Goal: Task Accomplishment & Management: Manage account settings

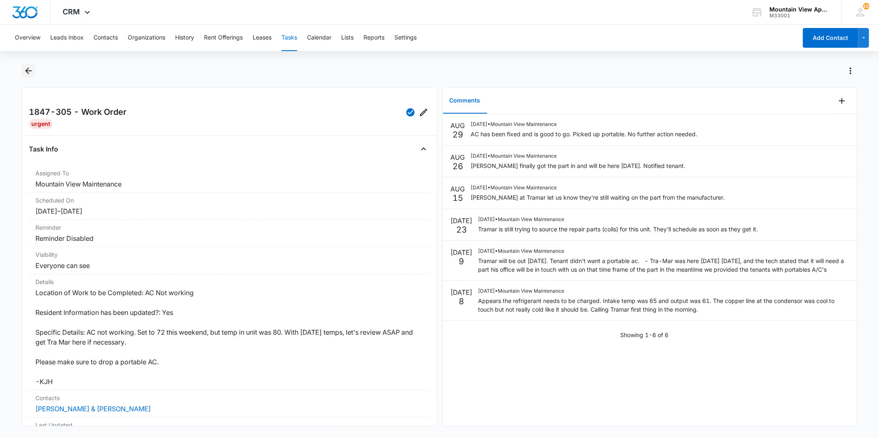
click at [26, 72] on icon "Back" at bounding box center [28, 71] width 7 height 7
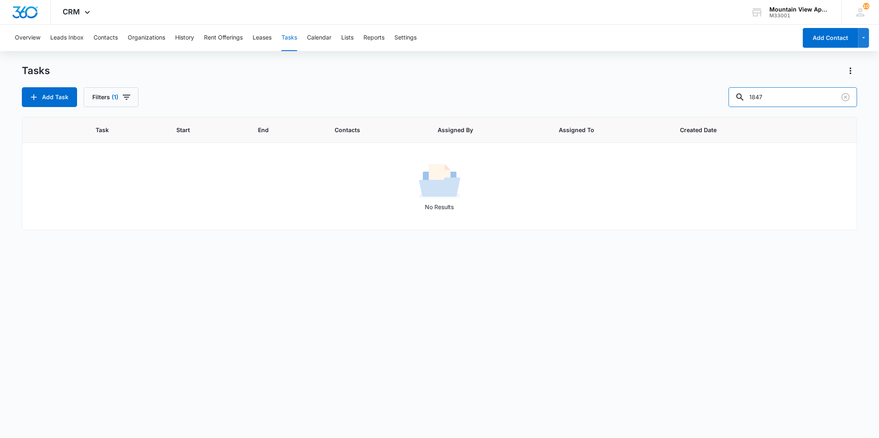
drag, startPoint x: 773, startPoint y: 100, endPoint x: 727, endPoint y: 96, distance: 45.4
click at [727, 96] on div "Add Task Filters (1) 1847" at bounding box center [439, 97] width 835 height 20
type input "[PERSON_NAME]"
click at [105, 42] on button "Contacts" at bounding box center [106, 38] width 24 height 26
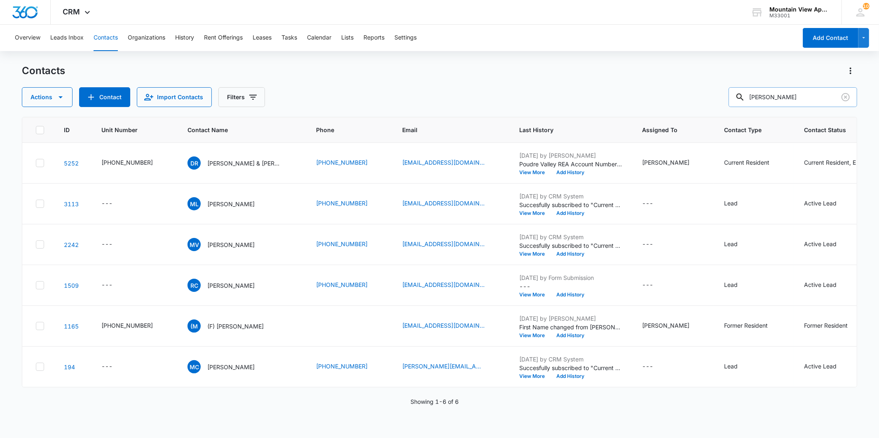
click at [754, 100] on div "[PERSON_NAME]" at bounding box center [792, 97] width 129 height 20
drag, startPoint x: 800, startPoint y: 100, endPoint x: 739, endPoint y: 101, distance: 61.4
click at [739, 101] on input "[PERSON_NAME]" at bounding box center [792, 97] width 129 height 20
type input "[PERSON_NAME]"
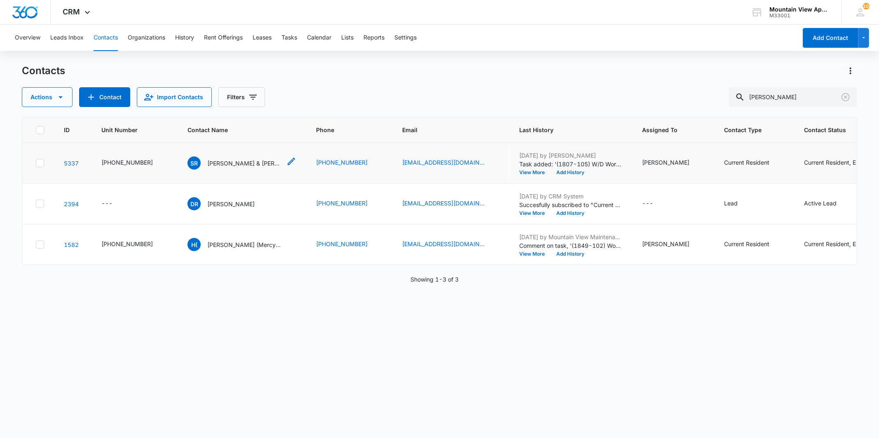
click at [239, 164] on p "[PERSON_NAME] & [PERSON_NAME]" at bounding box center [244, 163] width 74 height 9
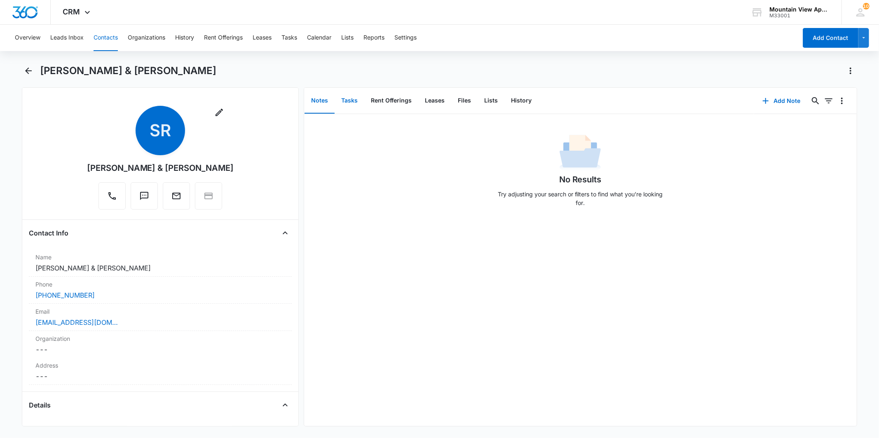
click at [342, 104] on button "Tasks" at bounding box center [349, 101] width 30 height 26
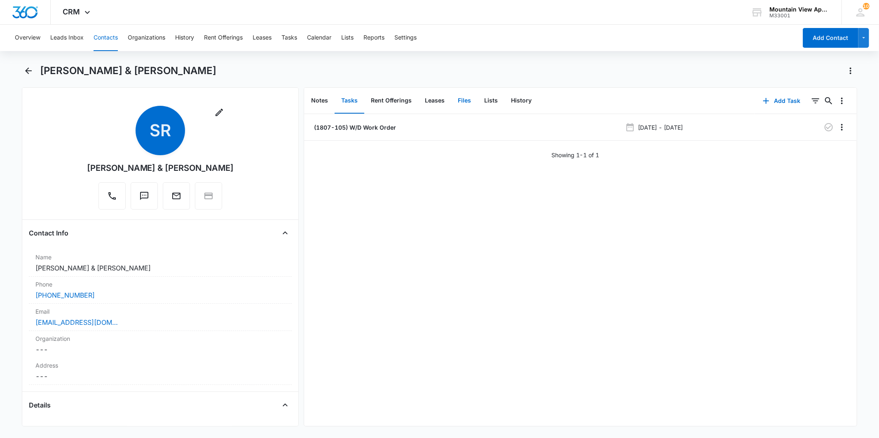
click at [465, 106] on button "Files" at bounding box center [464, 101] width 26 height 26
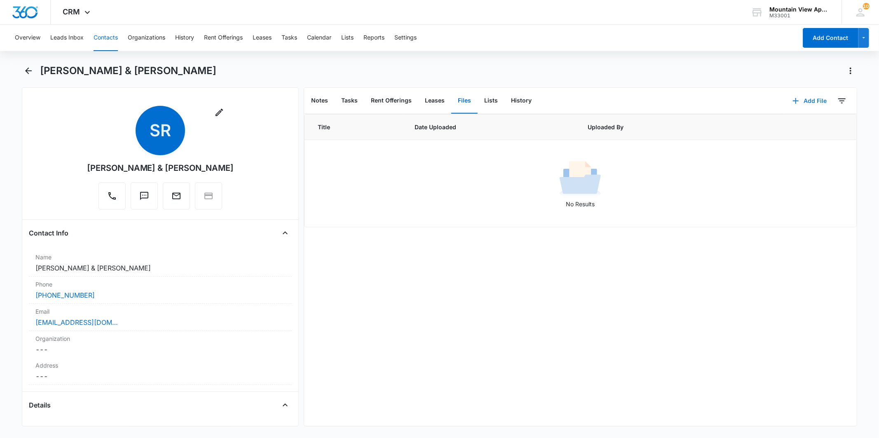
click at [793, 99] on button "Add File" at bounding box center [809, 101] width 51 height 20
click at [784, 126] on div "Upload Files" at bounding box center [797, 127] width 33 height 6
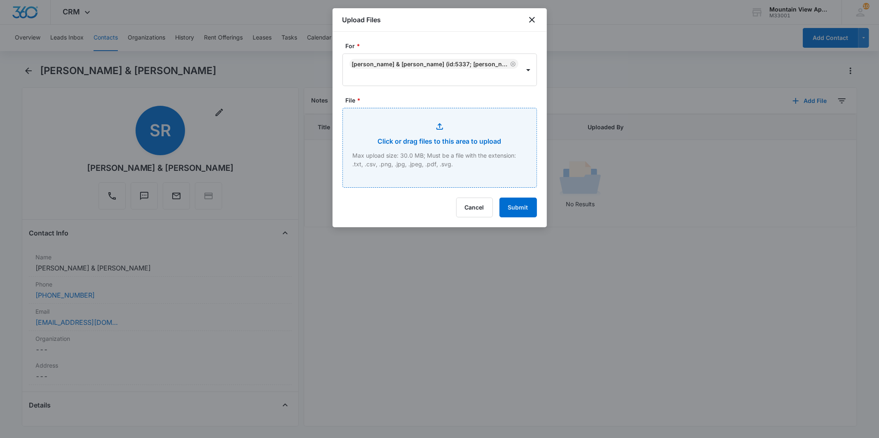
click at [393, 147] on input "File *" at bounding box center [440, 147] width 194 height 79
type input "C:\fakepath\[PHONE_NUMBER] Animal Addendum.pdf"
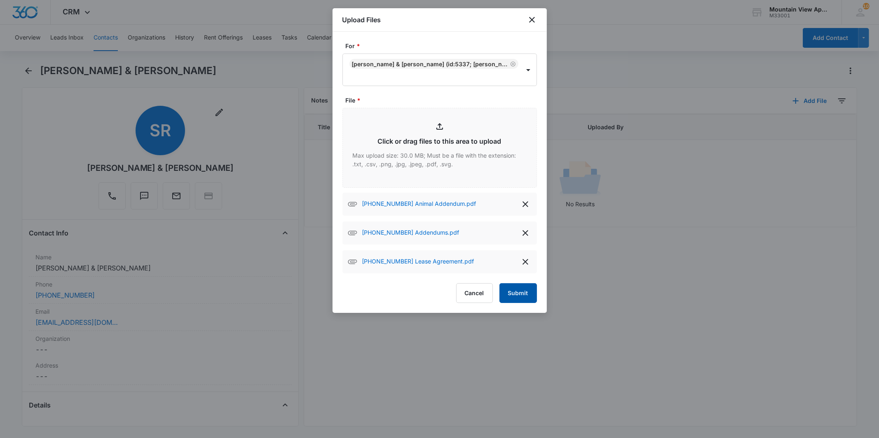
click at [522, 292] on button "Submit" at bounding box center [517, 293] width 37 height 20
